Goal: Information Seeking & Learning: Compare options

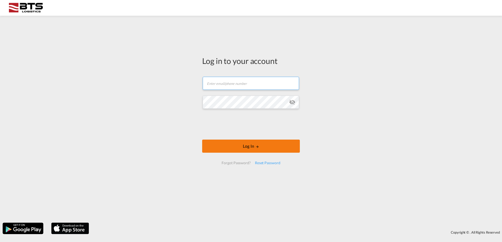
type input "[DOMAIN_NAME][EMAIL_ADDRESS][DOMAIN_NAME]"
click at [257, 148] on md-icon "LOGIN" at bounding box center [257, 147] width 4 height 4
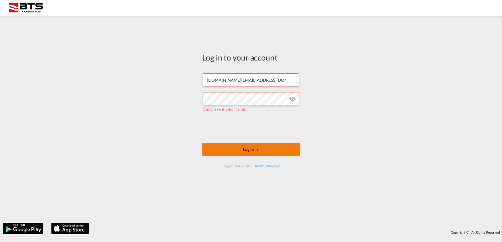
click at [253, 150] on button "Log In" at bounding box center [251, 149] width 98 height 13
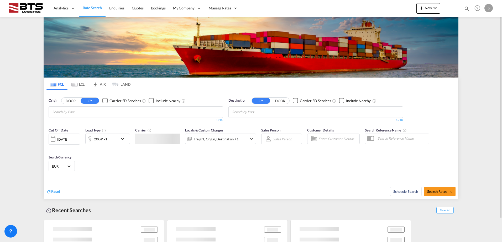
click at [129, 108] on md-chips at bounding box center [136, 112] width 174 height 11
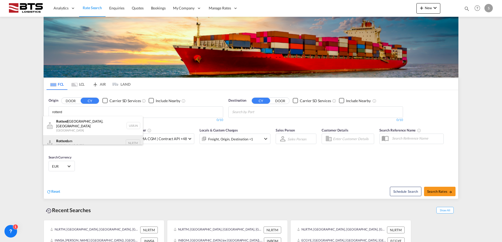
type input "rotterd"
click at [80, 137] on div "Rotterd am [GEOGRAPHIC_DATA] NLRTM" at bounding box center [93, 143] width 100 height 16
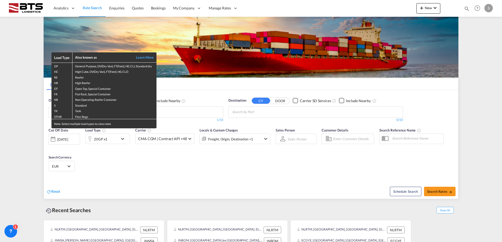
click at [243, 110] on div "Load Type Also known as Learn More GP General Purpose, DV(Dry Van), FT(Feet), H…" at bounding box center [251, 121] width 502 height 242
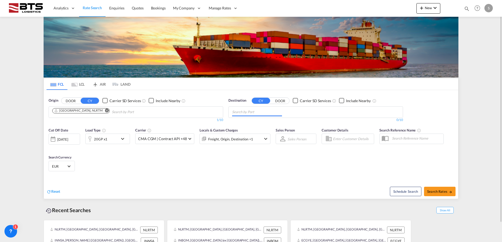
click at [246, 112] on input "Chips input." at bounding box center [257, 112] width 50 height 8
type input "shangh"
click at [248, 119] on div "Shangh ai China [GEOGRAPHIC_DATA]" at bounding box center [273, 124] width 100 height 16
click at [438, 191] on span "Search Rates" at bounding box center [439, 192] width 25 height 4
type input "NLRTM to CNSHA / [DATE]"
